Goal: Task Accomplishment & Management: Manage account settings

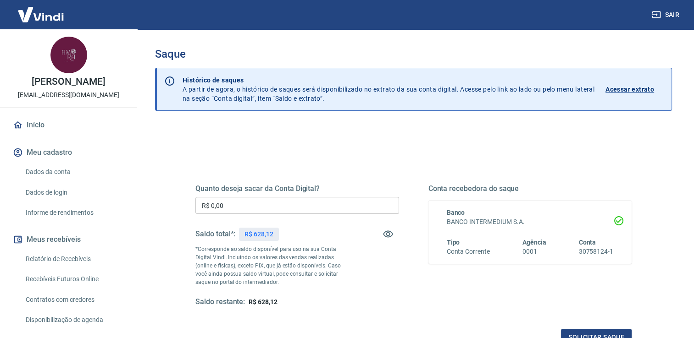
click at [260, 196] on div "Quanto deseja sacar da Conta Digital? R$ 0,00 ​ Saldo total*: R$ 628,12 *Corres…" at bounding box center [297, 245] width 204 height 123
click at [262, 199] on input "R$ 0,00" at bounding box center [297, 205] width 204 height 17
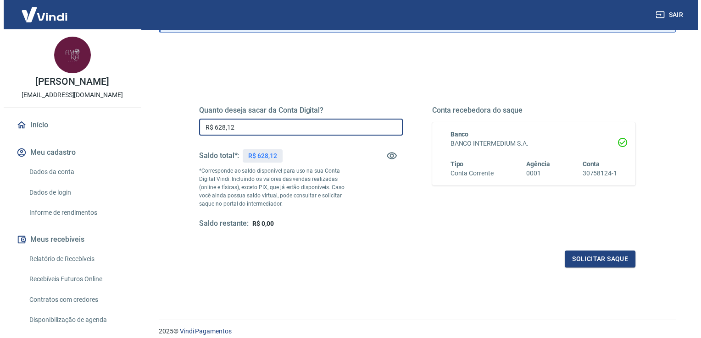
scroll to position [92, 0]
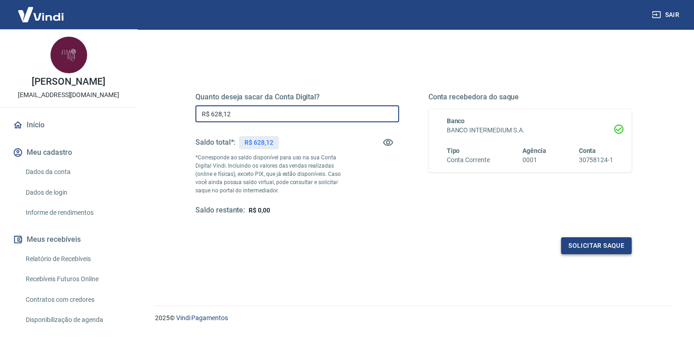
type input "R$ 628,12"
click at [577, 247] on button "Solicitar saque" at bounding box center [596, 245] width 71 height 17
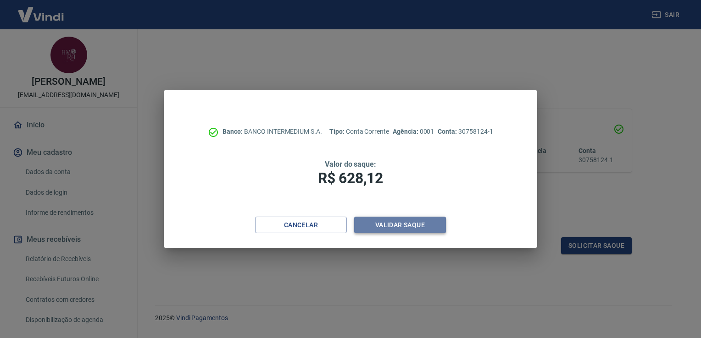
click at [386, 219] on button "Validar saque" at bounding box center [400, 225] width 92 height 17
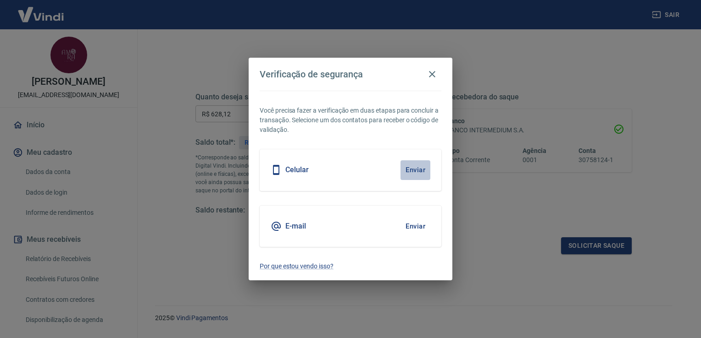
click at [418, 172] on button "Enviar" at bounding box center [415, 169] width 30 height 19
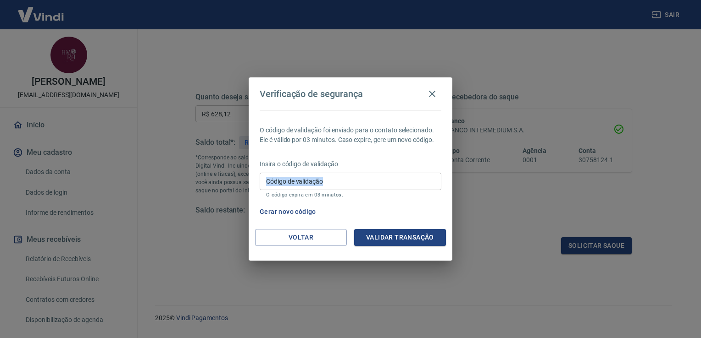
drag, startPoint x: 418, startPoint y: 172, endPoint x: 422, endPoint y: 180, distance: 9.0
click at [420, 176] on div "Insira o código de validação Código de validação Código de validação O código e…" at bounding box center [350, 180] width 182 height 40
click at [413, 182] on input "Código de validação" at bounding box center [350, 181] width 182 height 17
type input "709245"
click at [385, 238] on button "Validar transação" at bounding box center [400, 237] width 92 height 17
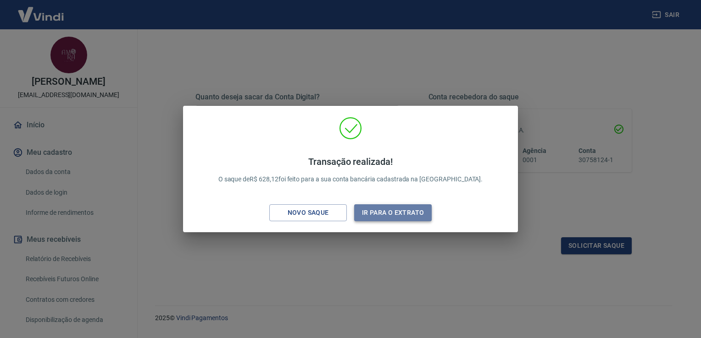
click at [391, 211] on button "Ir para o extrato" at bounding box center [392, 212] width 77 height 17
